Goal: Information Seeking & Learning: Learn about a topic

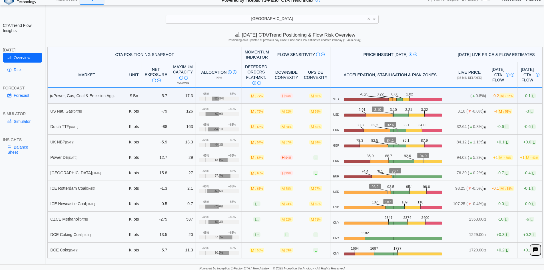
scroll to position [7, 0]
click at [24, 185] on div "CTA/Trend Flow Insights TODAY Overview Risk FORECAST Forecast SIMULATOR Simulat…" at bounding box center [22, 135] width 45 height 270
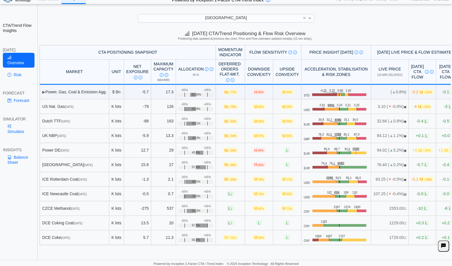
click at [219, 53] on th "Momentum Indicator" at bounding box center [230, 52] width 29 height 15
click at [209, 91] on td "+65% -65% -32.69%" at bounding box center [196, 92] width 40 height 15
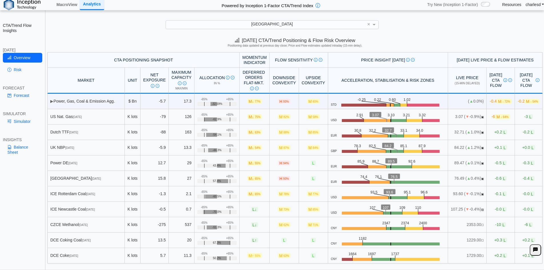
scroll to position [0, 0]
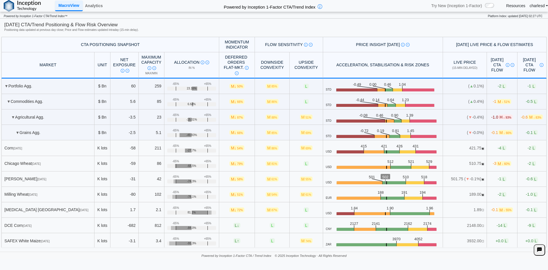
scroll to position [314, 0]
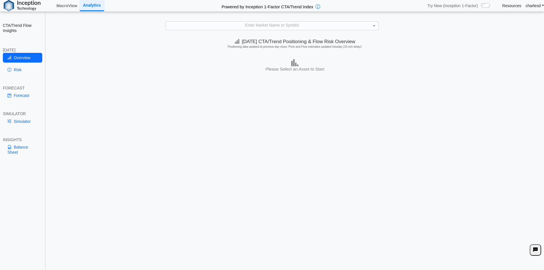
click at [206, 25] on div "Enter Market Name or Symbol" at bounding box center [272, 26] width 212 height 8
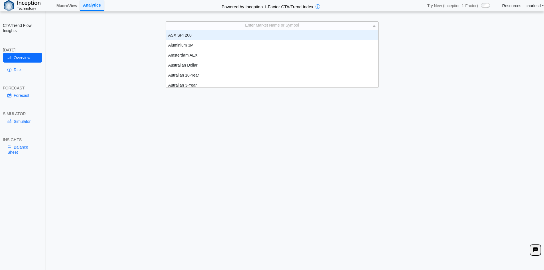
scroll to position [53, 208]
type input "***"
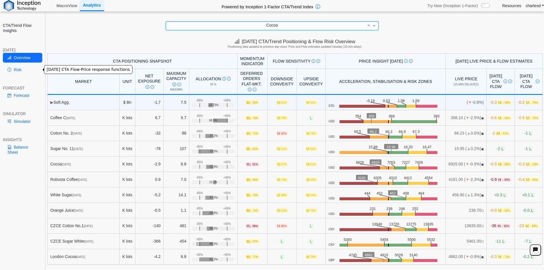
click at [9, 67] on icon at bounding box center [9, 69] width 4 height 5
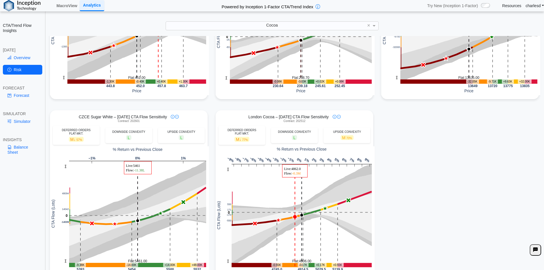
scroll to position [514, 0]
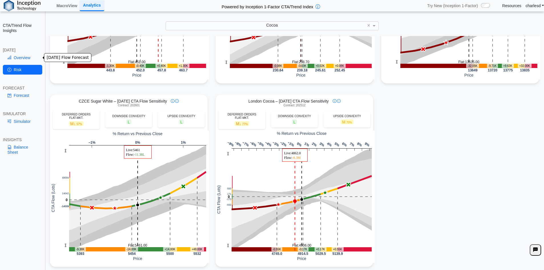
click at [17, 62] on link "Overview" at bounding box center [22, 58] width 39 height 10
